Goal: Information Seeking & Learning: Understand process/instructions

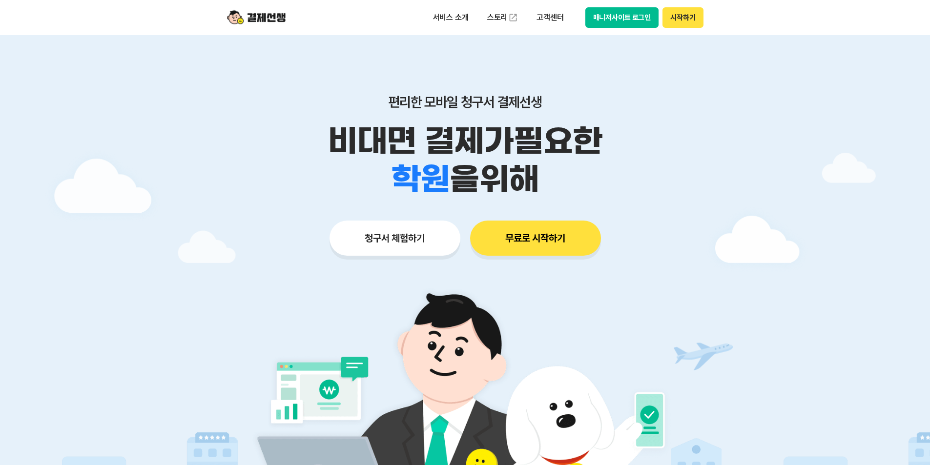
drag, startPoint x: 0, startPoint y: 0, endPoint x: 614, endPoint y: 25, distance: 614.5
click at [614, 25] on button "매니저사이트 로그인" at bounding box center [623, 17] width 74 height 21
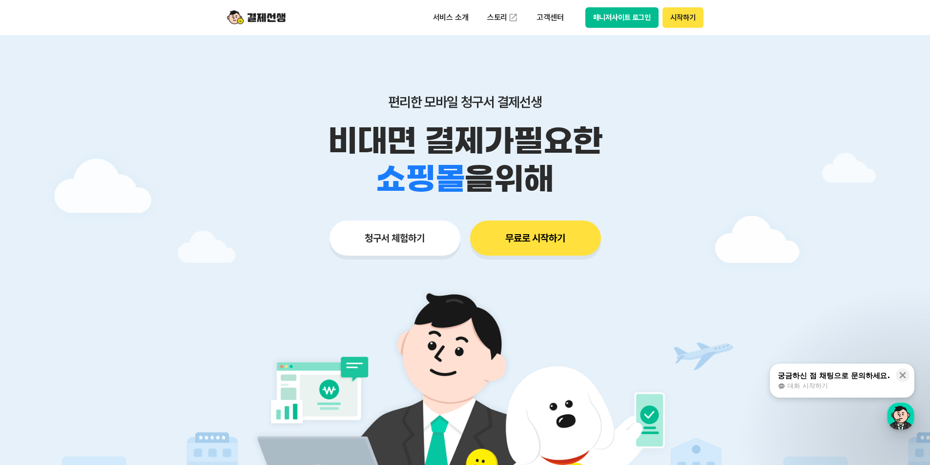
click at [618, 15] on button "매니저사이트 로그인" at bounding box center [623, 17] width 74 height 21
click at [611, 23] on button "매니저사이트 로그인" at bounding box center [623, 17] width 74 height 21
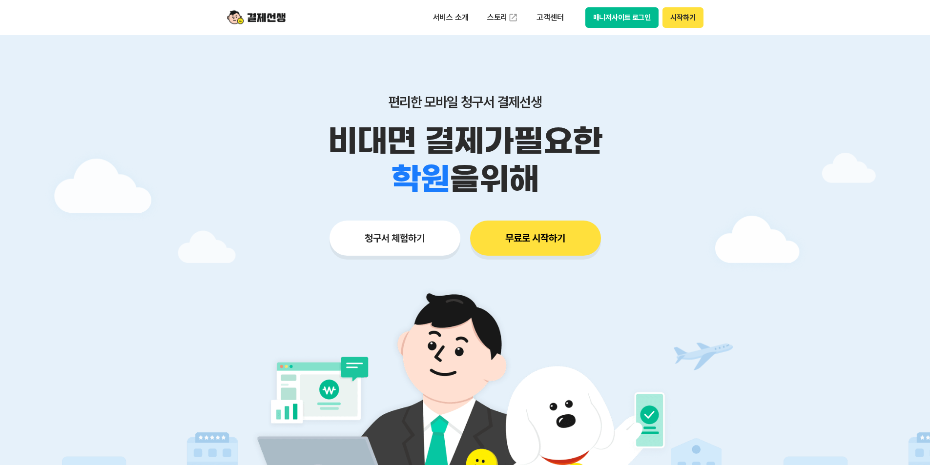
drag, startPoint x: 0, startPoint y: 0, endPoint x: 635, endPoint y: 21, distance: 635.8
click at [635, 21] on button "매니저사이트 로그인" at bounding box center [623, 17] width 74 height 21
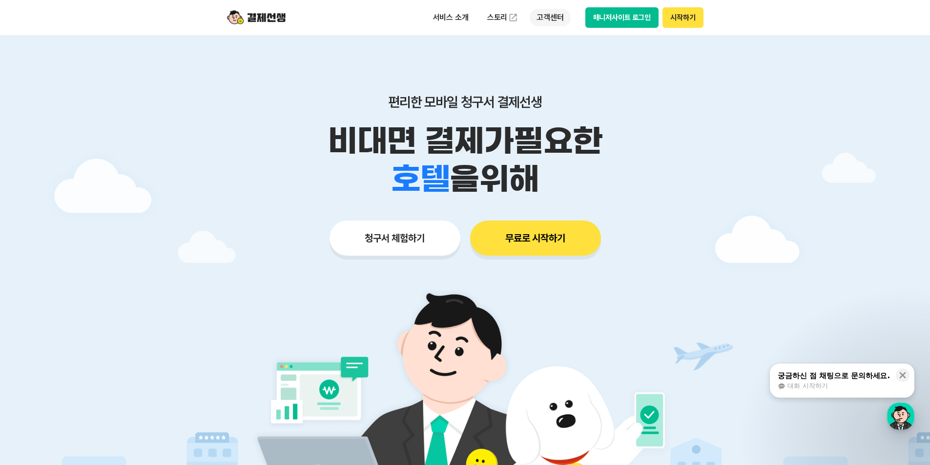
click at [556, 18] on p "고객센터" at bounding box center [550, 18] width 41 height 18
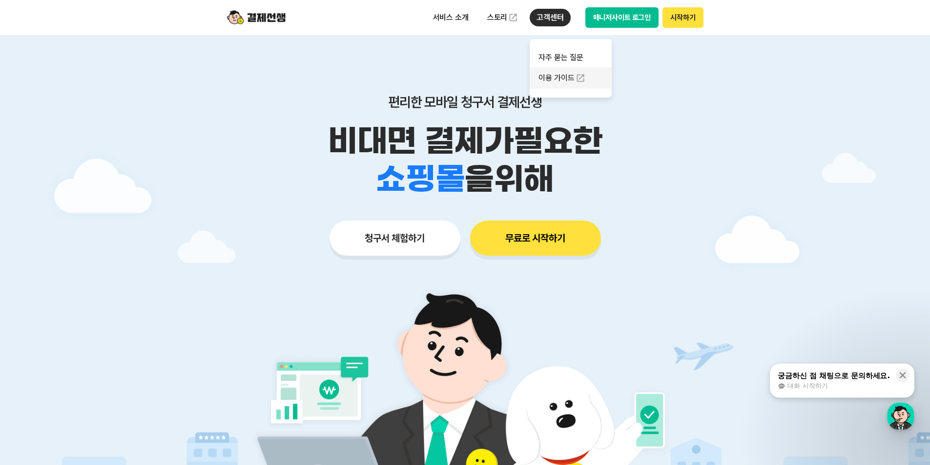
click at [565, 81] on link "이용 가이드" at bounding box center [571, 77] width 82 height 21
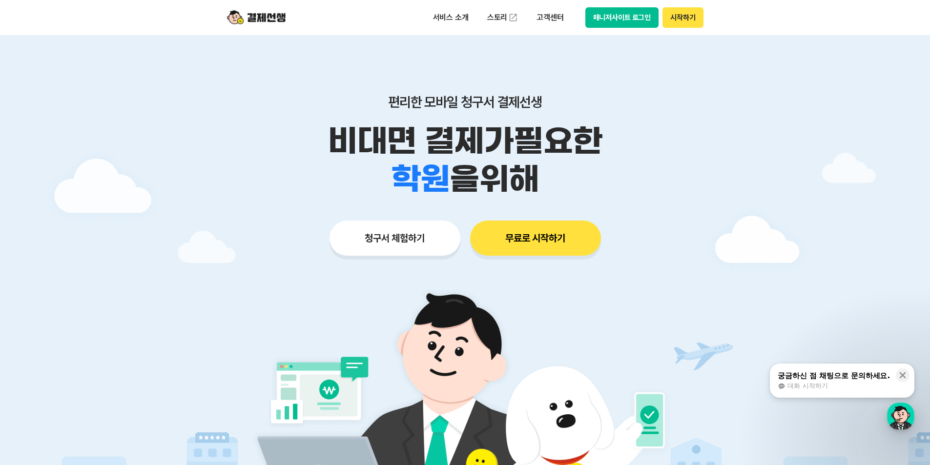
click at [644, 21] on button "매니저사이트 로그인" at bounding box center [623, 17] width 74 height 21
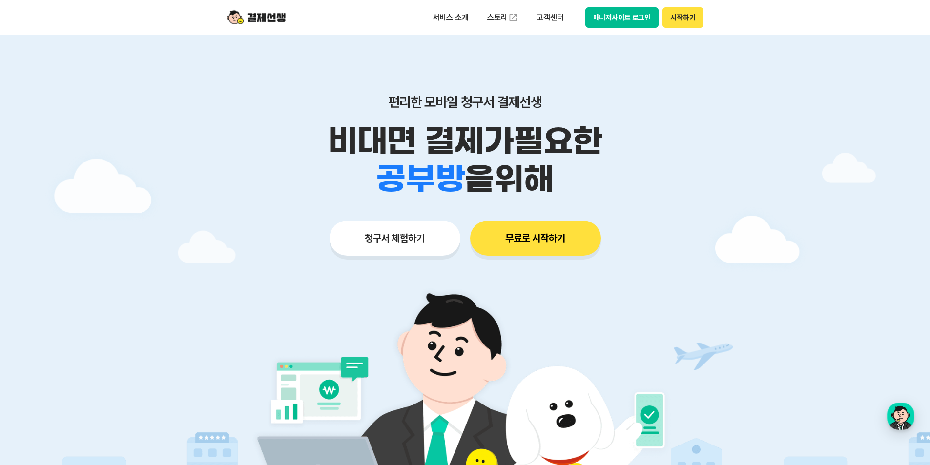
click at [650, 19] on button "매니저사이트 로그인" at bounding box center [623, 17] width 74 height 21
click at [550, 19] on p "고객센터" at bounding box center [550, 18] width 41 height 18
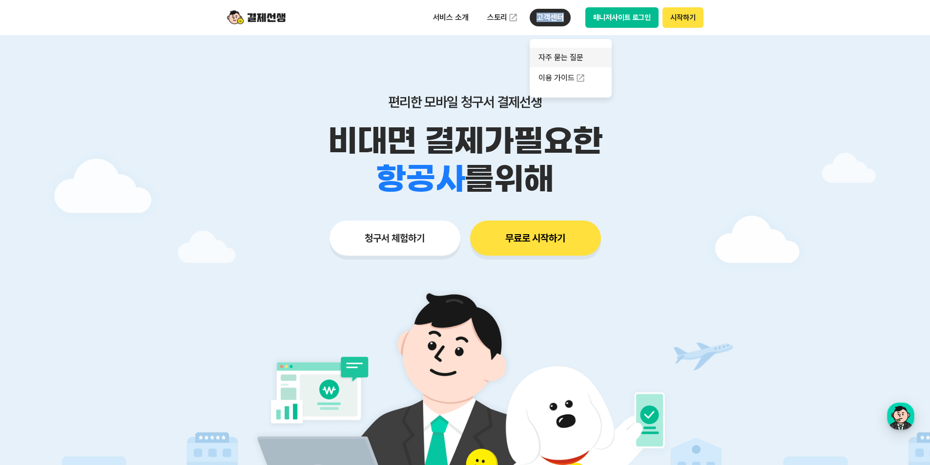
click at [575, 57] on link "자주 묻는 질문" at bounding box center [571, 58] width 82 height 20
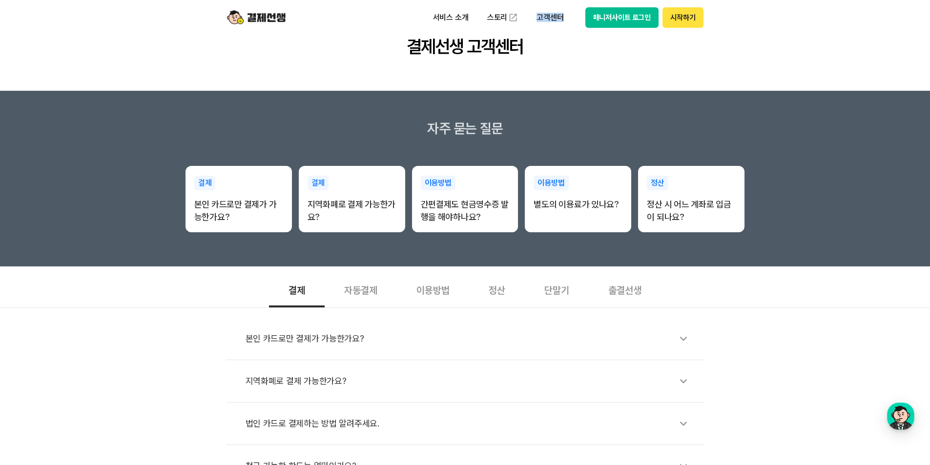
scroll to position [195, 0]
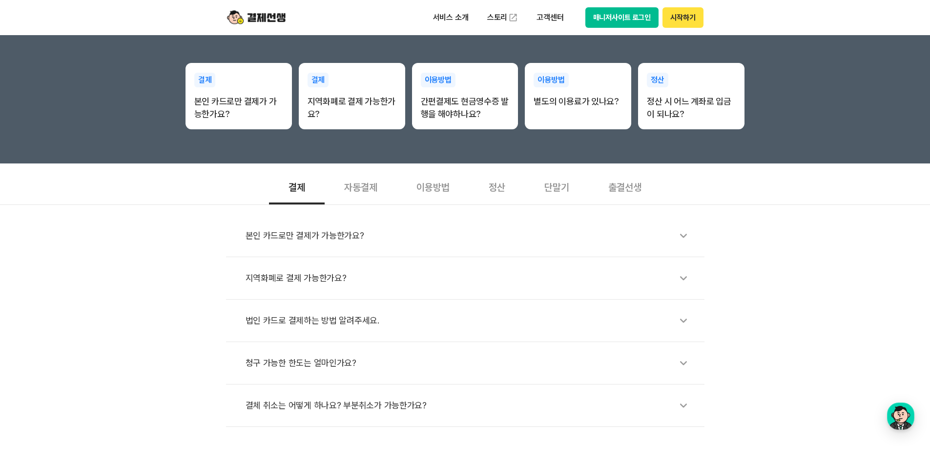
click at [497, 190] on div "정산" at bounding box center [497, 187] width 56 height 36
click at [565, 190] on div "단말기" at bounding box center [557, 187] width 64 height 36
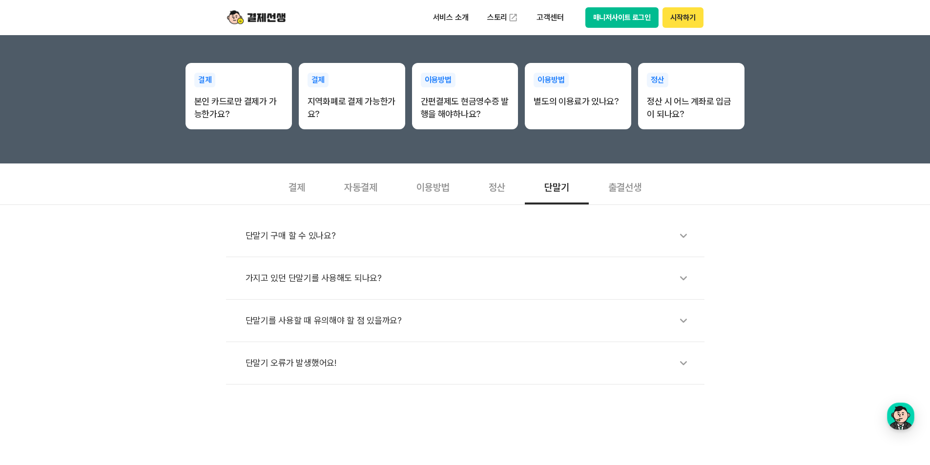
click at [426, 191] on div "이용방법" at bounding box center [433, 187] width 72 height 36
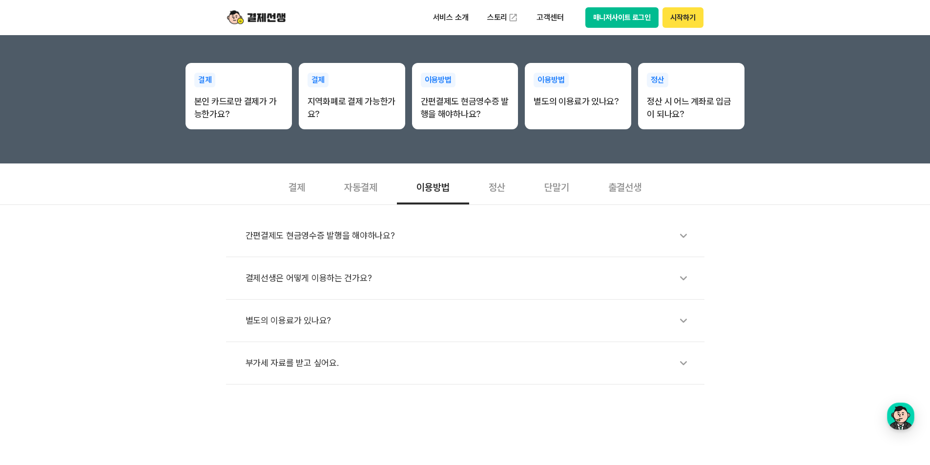
click at [294, 184] on div "결제" at bounding box center [297, 187] width 56 height 36
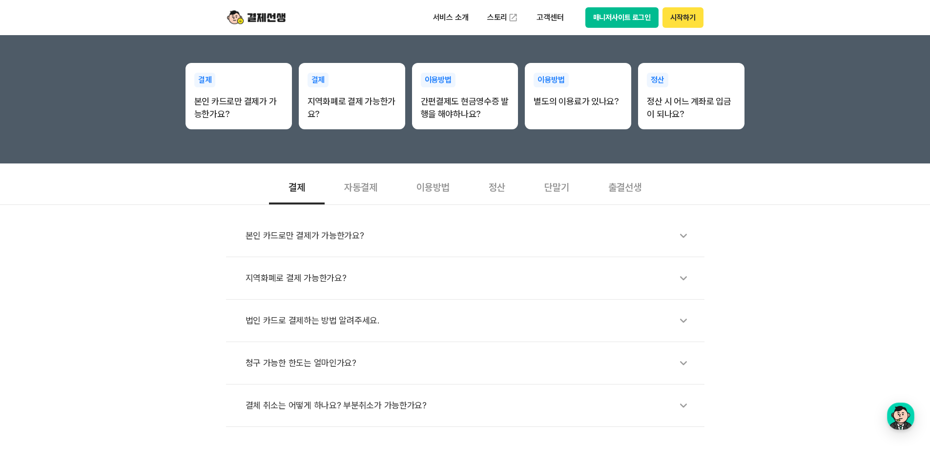
click at [364, 189] on div "자동결제" at bounding box center [361, 187] width 72 height 36
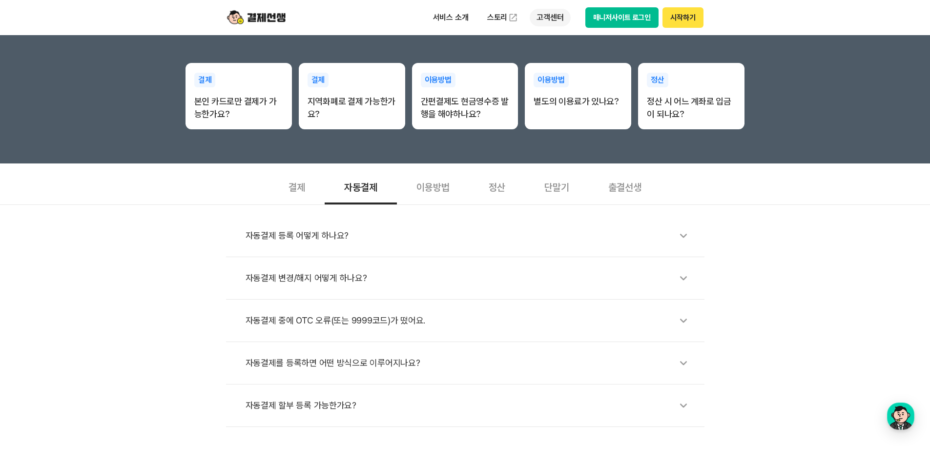
click at [553, 15] on p "고객센터" at bounding box center [550, 18] width 41 height 18
click at [566, 82] on link "이용 가이드" at bounding box center [571, 77] width 82 height 21
click at [265, 15] on img at bounding box center [256, 17] width 59 height 19
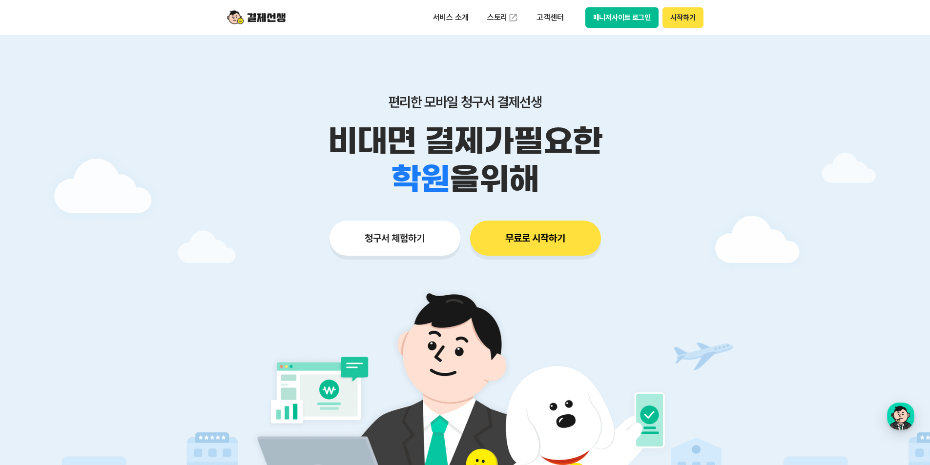
click at [609, 21] on button "매니저사이트 로그인" at bounding box center [623, 17] width 74 height 21
